Goal: Task Accomplishment & Management: Complete application form

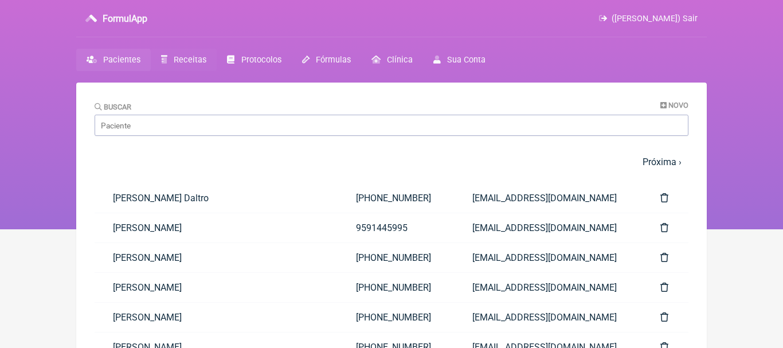
click at [192, 60] on span "Receitas" at bounding box center [190, 60] width 33 height 10
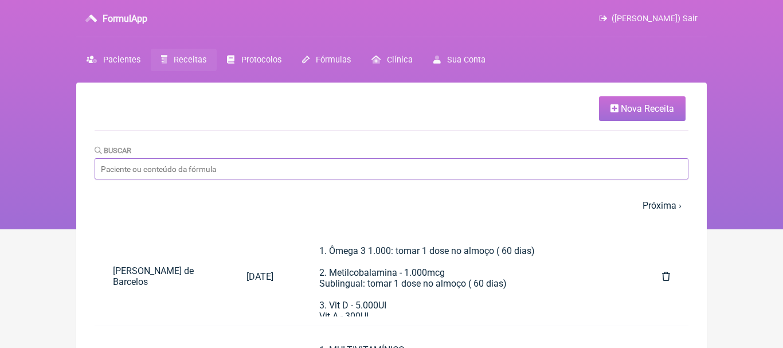
click at [387, 173] on input "Buscar" at bounding box center [392, 168] width 594 height 21
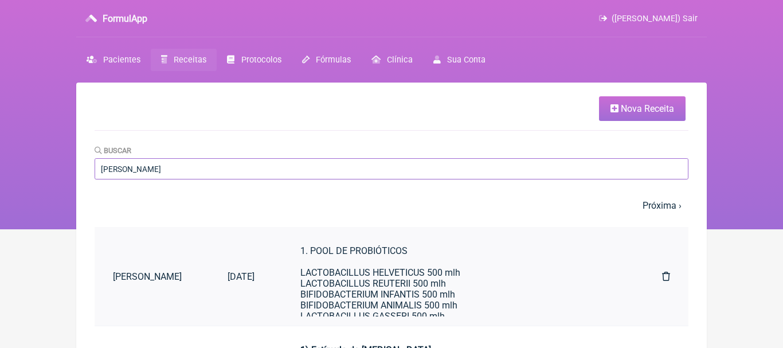
type input "felipe da sil"
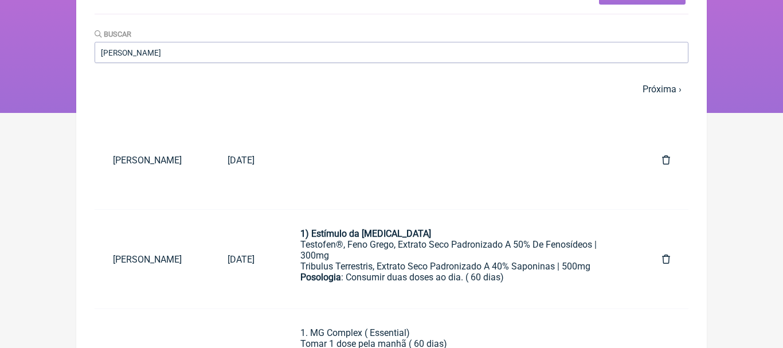
scroll to position [135, 0]
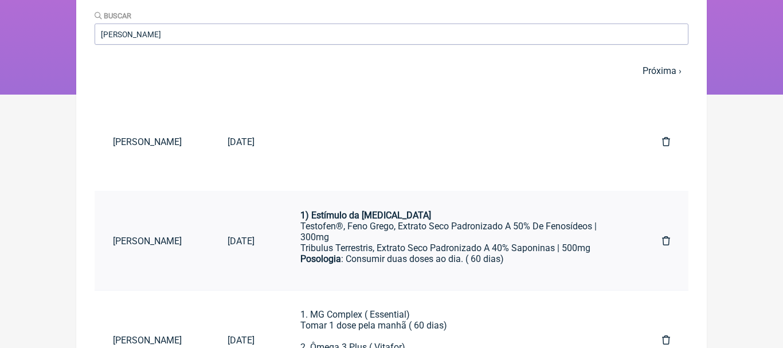
click at [389, 236] on div "Testofen®, Feno Grego, Extrato Seco Padronizado A 50% De Fenosídeos | 300mg" at bounding box center [459, 232] width 316 height 22
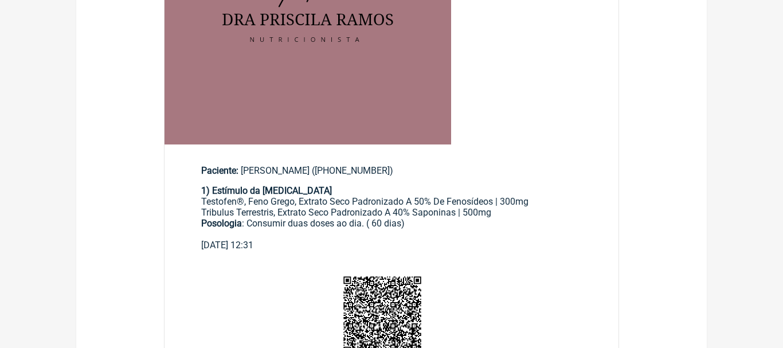
scroll to position [314, 0]
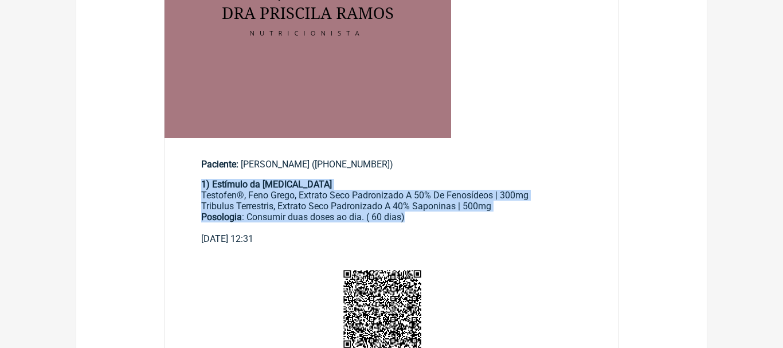
drag, startPoint x: 202, startPoint y: 184, endPoint x: 438, endPoint y: 218, distance: 237.7
click at [438, 218] on div "1) Estímulo da testosterona Testofen®, Feno Grego, Extrato Seco Padronizado A 5…" at bounding box center [391, 206] width 381 height 54
copy div "1) Estímulo da testosterona Testofen®, Feno Grego, Extrato Seco Padronizado A 5…"
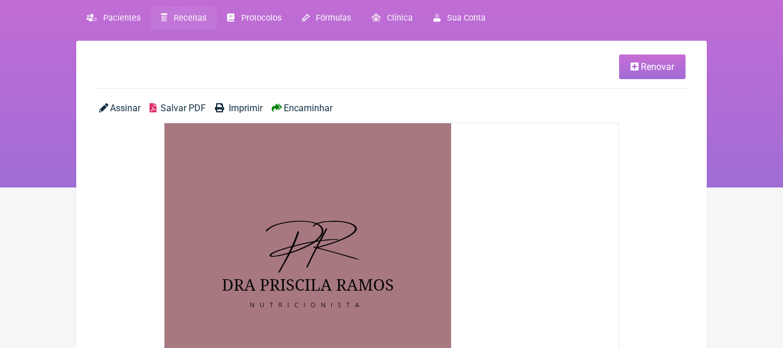
scroll to position [0, 0]
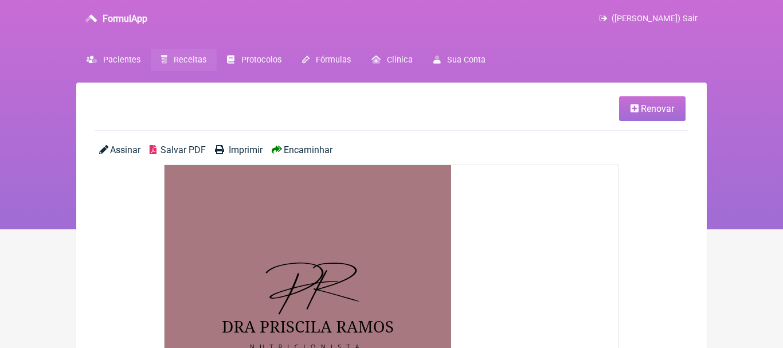
click at [192, 57] on span "Receitas" at bounding box center [190, 60] width 33 height 10
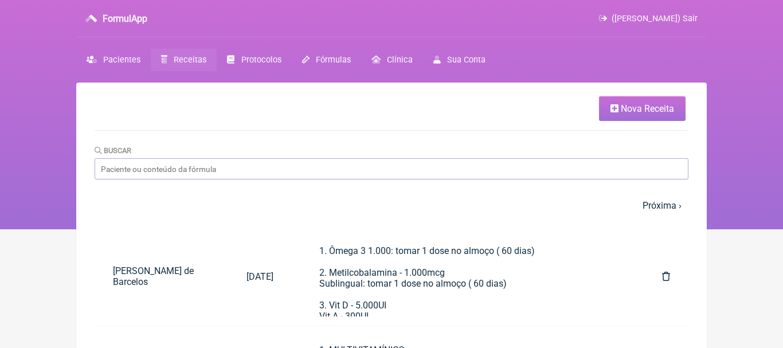
click at [627, 106] on span "Nova Receita" at bounding box center [647, 108] width 53 height 11
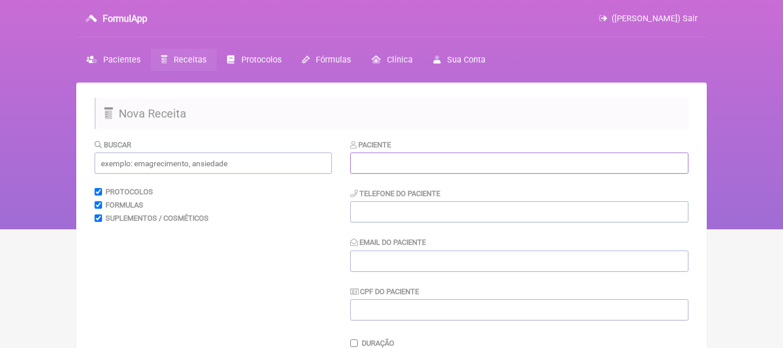
click at [428, 166] on input "text" at bounding box center [519, 163] width 338 height 21
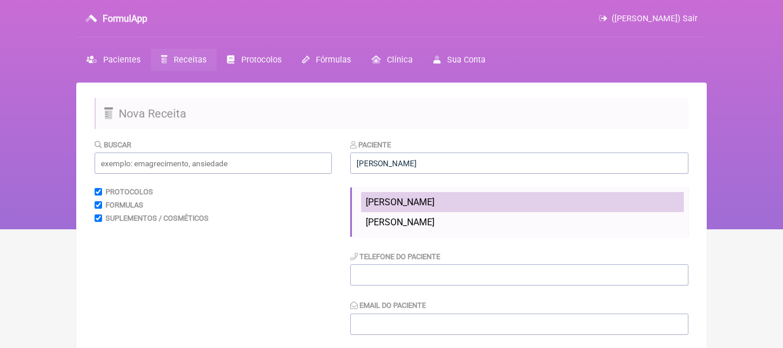
click at [397, 199] on span "[PERSON_NAME]" at bounding box center [400, 202] width 69 height 11
type input "[PERSON_NAME]"
type input "[PHONE_NUMBER]"
type input "[EMAIL_ADDRESS][DOMAIN_NAME]"
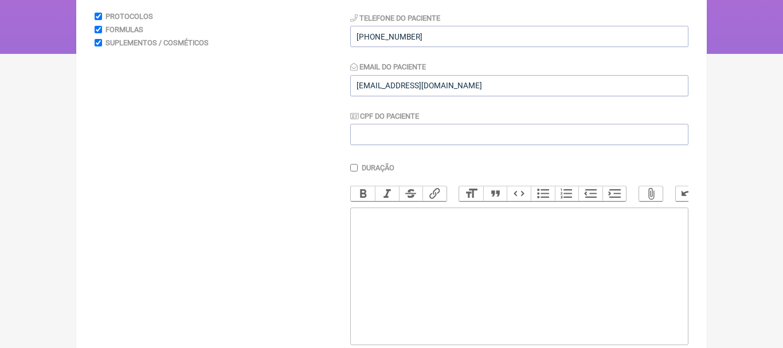
scroll to position [177, 0]
click at [408, 268] on trix-editor at bounding box center [519, 275] width 338 height 138
paste trix-editor "<div><strong>1) Estímulo da testosterona</strong></div><div>Testofen®, Feno Gre…"
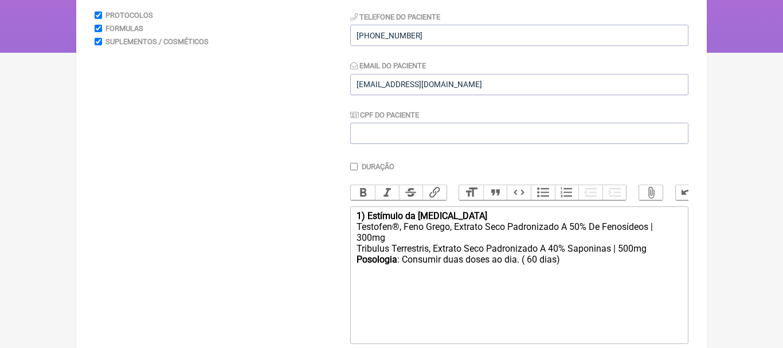
click at [360, 241] on div "Testofen®, Feno Grego, Extrato Seco Padronizado A 50% De Fenosídeos | 300mg" at bounding box center [520, 232] width 326 height 22
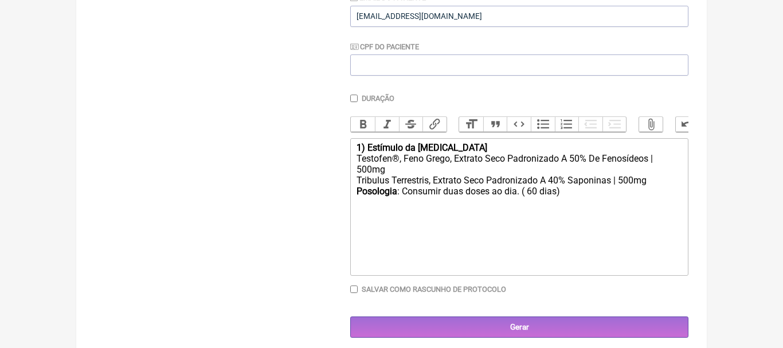
scroll to position [253, 0]
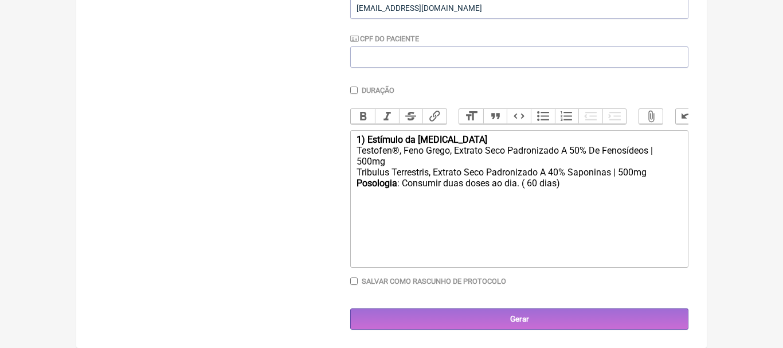
click at [577, 185] on div "Posologia : Consumir duas doses ao dia. ( 60 dias)" at bounding box center [520, 183] width 326 height 11
type trix-editor "<div><strong>1) Estímulo da testosterona</strong></div><div>Testofen®, Feno Gre…"
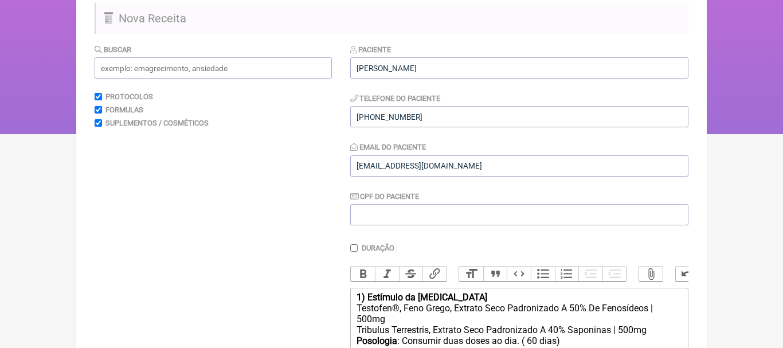
scroll to position [92, 0]
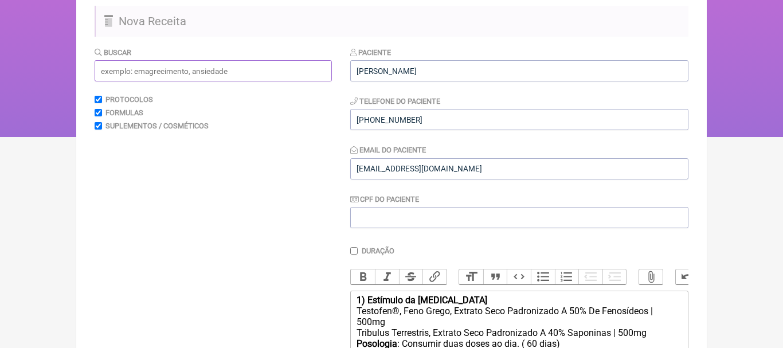
click at [228, 78] on input "text" at bounding box center [213, 70] width 237 height 21
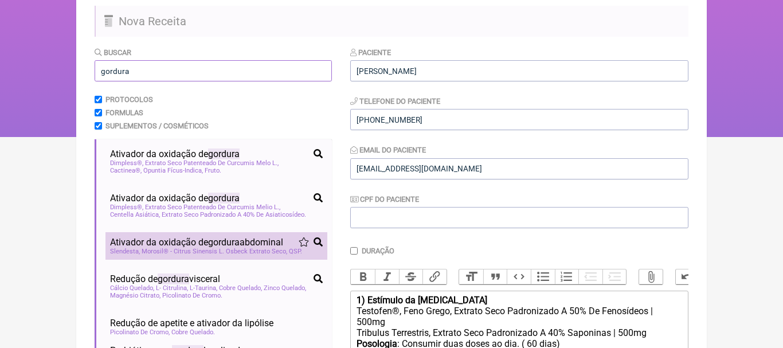
type input "gordura"
click at [167, 242] on span "Ativador da oxidação de gordura abdominal" at bounding box center [196, 242] width 173 height 11
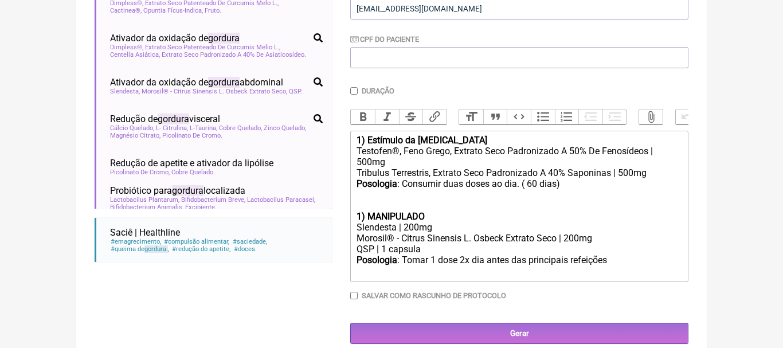
scroll to position [266, 0]
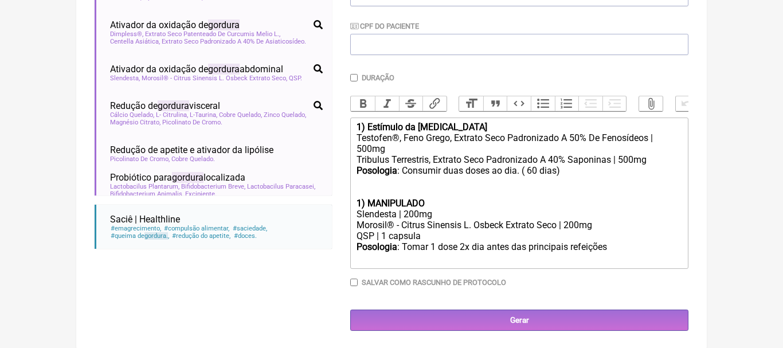
click at [441, 201] on div "1) MANIPULADO" at bounding box center [520, 203] width 326 height 11
click at [410, 215] on div "Slendesta | 200mg" at bounding box center [520, 214] width 326 height 11
click at [569, 228] on div "Morosil® - Citrus Sinensis L. Osbeck Extrato Seco | 200mg" at bounding box center [520, 225] width 326 height 11
click at [619, 250] on div "Posologia : Tomar 1 dose 2x dia antes das principais refeições ㅤ" at bounding box center [520, 252] width 326 height 23
type trix-editor "<div><strong>1) Estímulo da testosterona</strong></div><div>Testofen®, Feno Gre…"
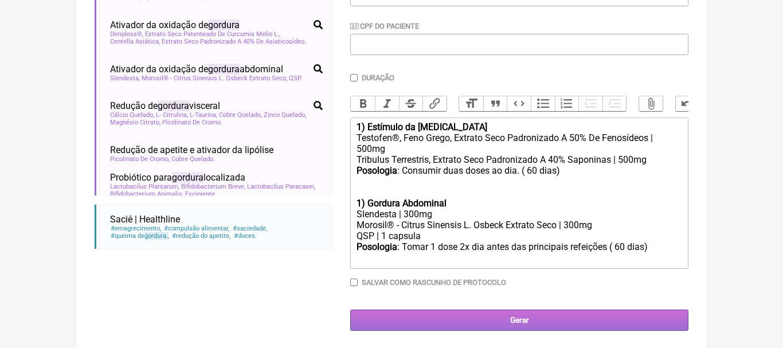
click at [522, 321] on input "Gerar" at bounding box center [519, 320] width 338 height 21
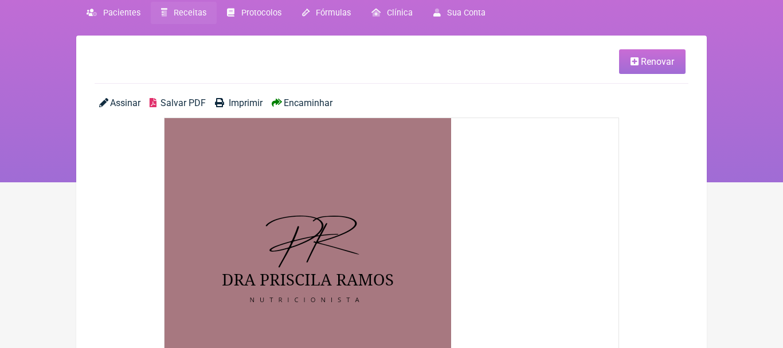
scroll to position [15, 0]
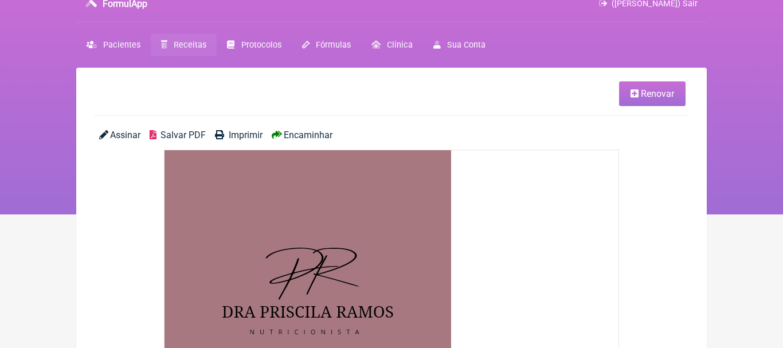
click at [634, 90] on icon at bounding box center [635, 93] width 8 height 9
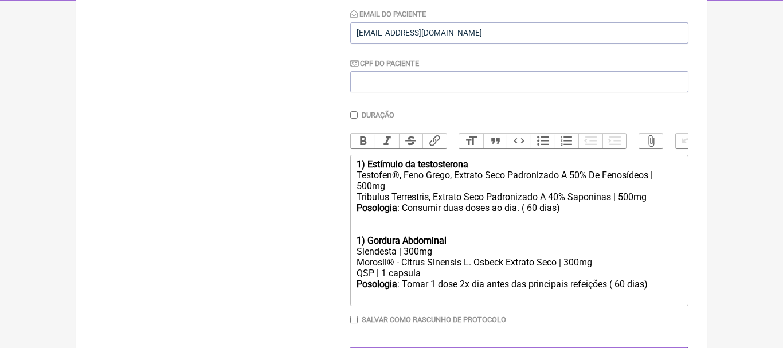
scroll to position [266, 0]
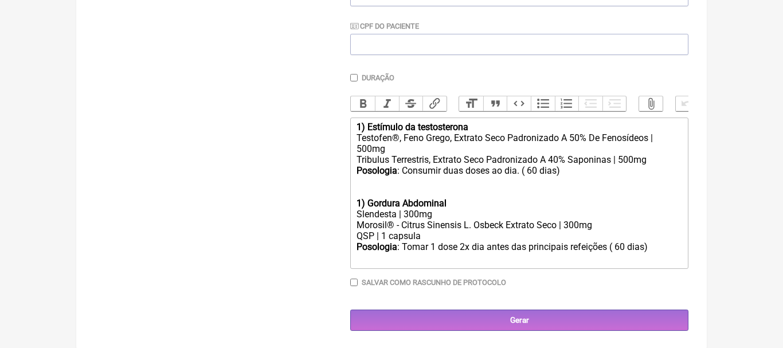
click at [361, 205] on strong "1) Gordura Abdominal" at bounding box center [402, 203] width 90 height 11
type trix-editor "<div><strong>1) Estímulo da testosterona</strong></div><div>Testofen®, Feno Gre…"
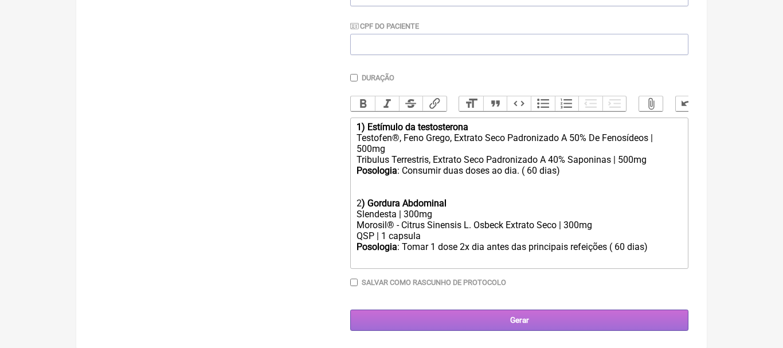
click at [509, 319] on input "Gerar" at bounding box center [519, 320] width 338 height 21
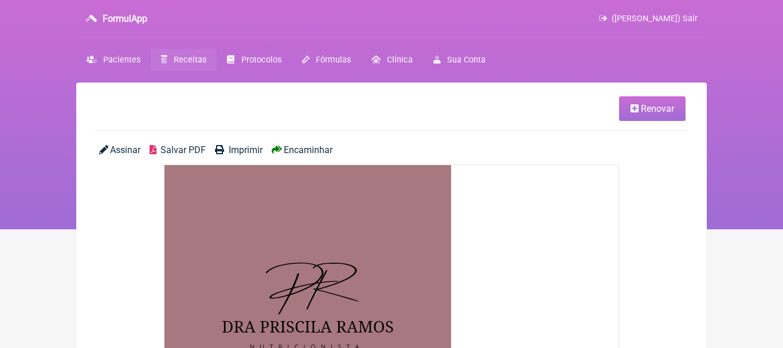
click at [325, 151] on span "Encaminhar" at bounding box center [308, 150] width 49 height 11
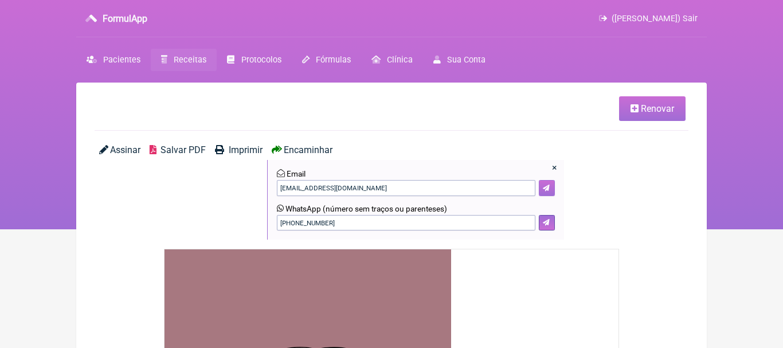
click at [546, 189] on icon at bounding box center [546, 188] width 7 height 7
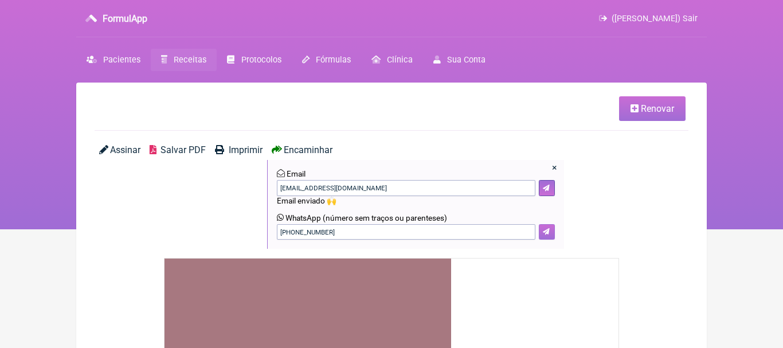
click at [548, 230] on icon at bounding box center [546, 231] width 7 height 7
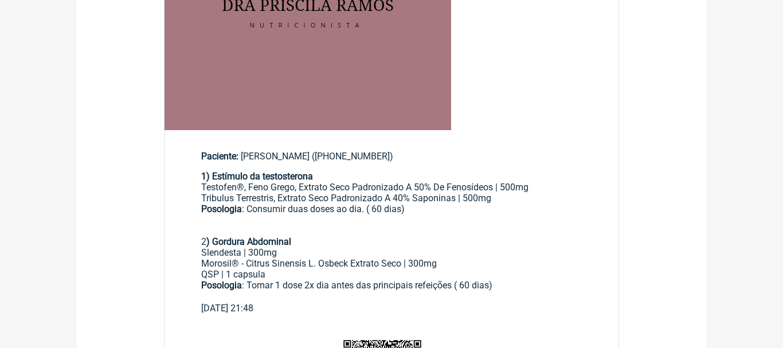
scroll to position [424, 0]
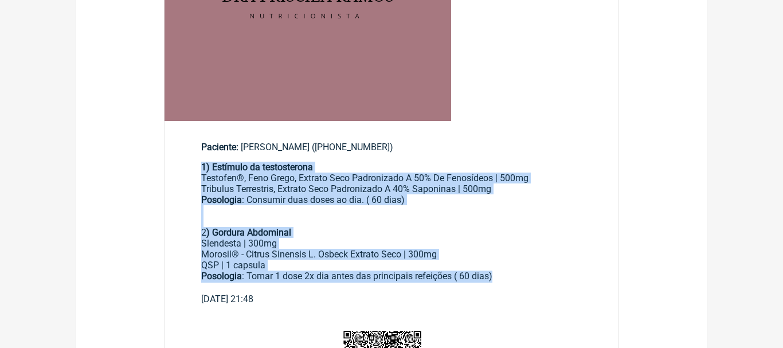
drag, startPoint x: 202, startPoint y: 167, endPoint x: 505, endPoint y: 278, distance: 322.2
click at [505, 278] on div "1) Estímulo da testosterona Testofen®, Feno Grego, Extrato Seco Padronizado A 5…" at bounding box center [391, 228] width 381 height 132
copy div "1) Estímulo da testosterona Testofen®, Feno Grego, Extrato Seco Padronizado A 5…"
